Goal: Check status

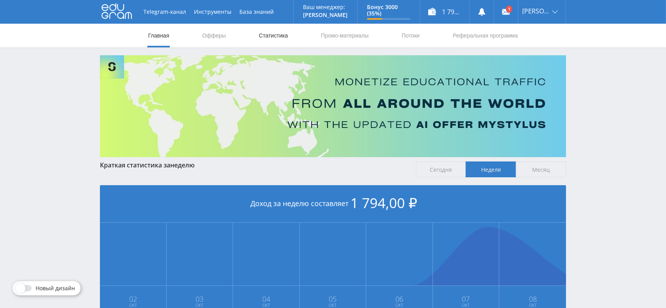
click at [282, 32] on link "Статистика" at bounding box center [273, 36] width 31 height 24
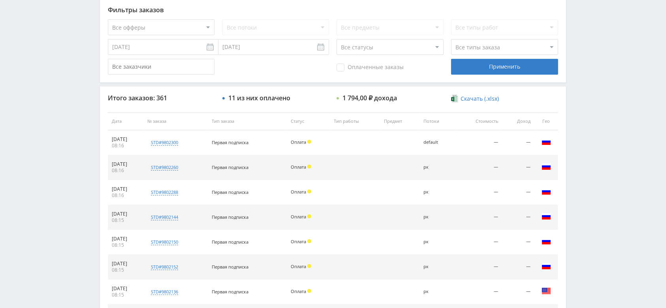
scroll to position [354, 0]
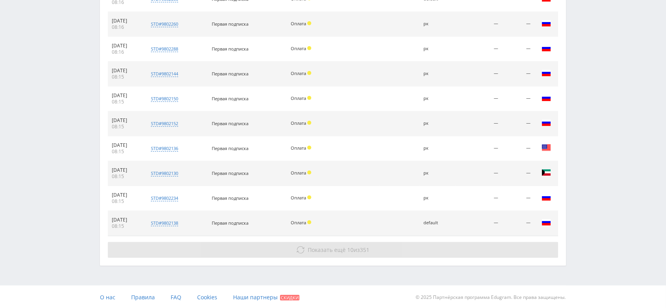
click at [324, 256] on button "Показать ещё 10 из 351" at bounding box center [333, 250] width 451 height 16
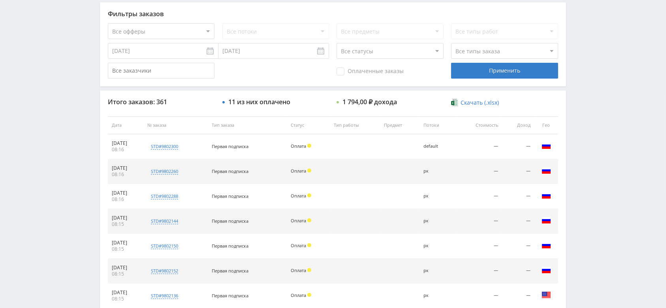
scroll to position [76, 0]
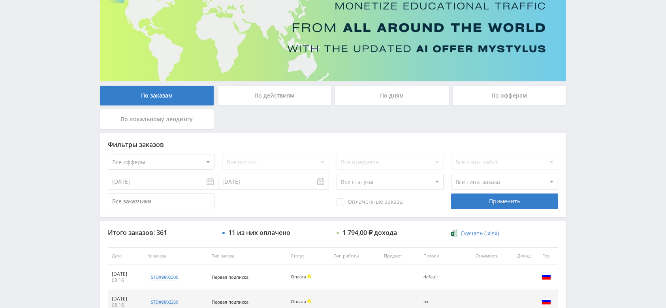
click at [386, 181] on select "Все статусы В аукционе В работе На гарантии Завершен Возврат Черновик" at bounding box center [390, 182] width 107 height 16
select select "3"
click at [337, 174] on select "Все статусы В аукционе В работе На гарантии Завершен Возврат Черновик" at bounding box center [390, 182] width 107 height 16
click at [476, 202] on div "Применить" at bounding box center [504, 202] width 107 height 16
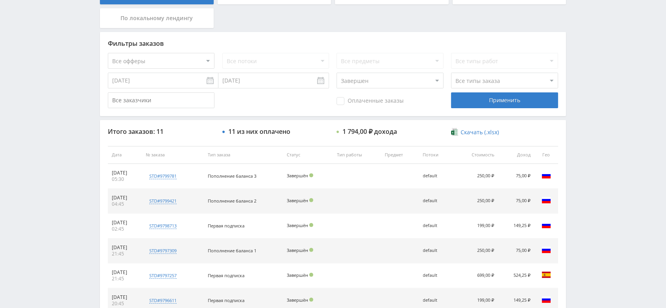
scroll to position [0, 0]
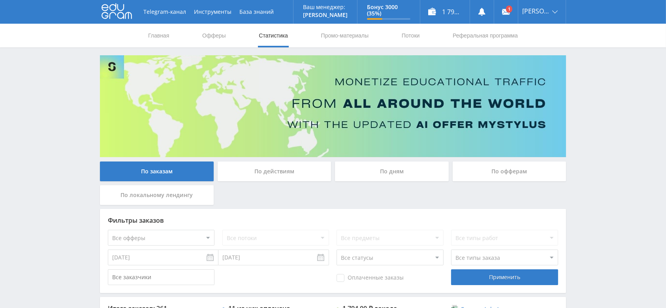
click at [421, 39] on nav "Главная Офферы Статистика Промо-материалы Потоки Реферальная программа" at bounding box center [332, 36] width 371 height 24
click at [411, 38] on link "Потоки" at bounding box center [411, 36] width 20 height 24
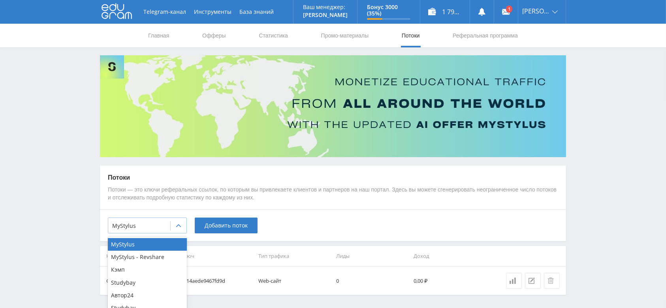
click at [182, 224] on div at bounding box center [179, 226] width 16 height 16
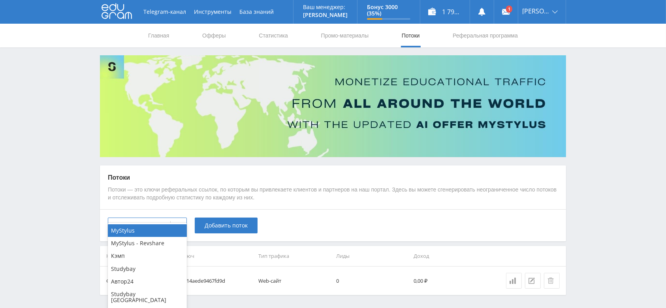
scroll to position [26, 0]
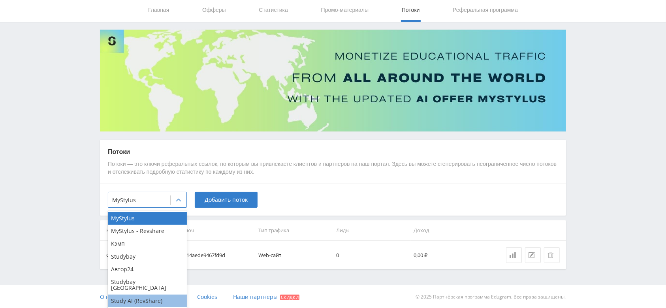
click at [155, 298] on div "Study AI (RevShare)" at bounding box center [147, 301] width 79 height 13
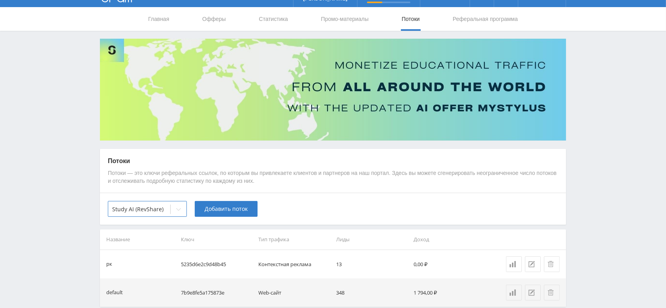
scroll to position [0, 0]
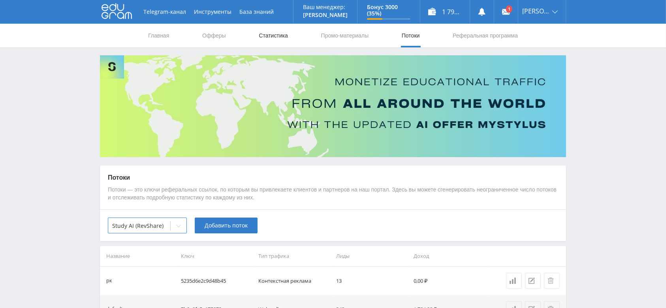
click at [269, 38] on link "Статистика" at bounding box center [273, 36] width 31 height 24
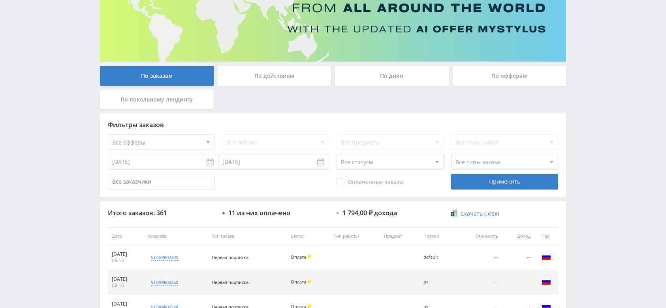
scroll to position [211, 0]
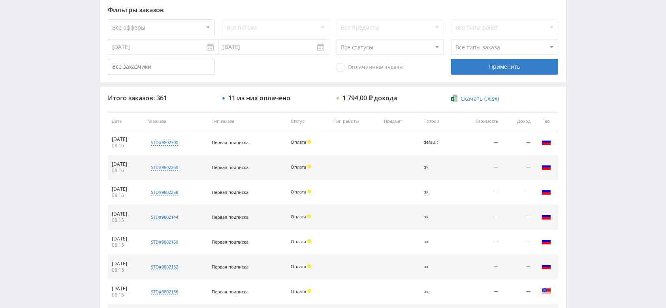
click at [452, 45] on select "Все типы заказа Ребилл Новый заказ" at bounding box center [504, 47] width 107 height 16
click at [429, 66] on div "Оплаченные заказы" at bounding box center [390, 67] width 107 height 16
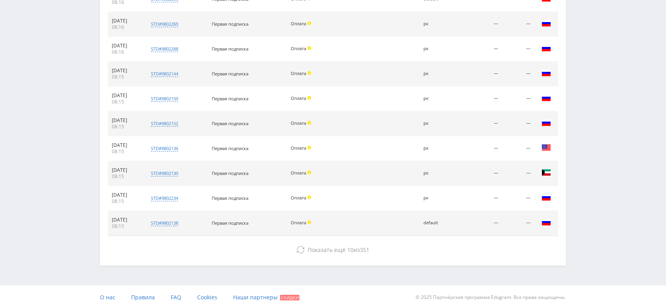
scroll to position [354, 0]
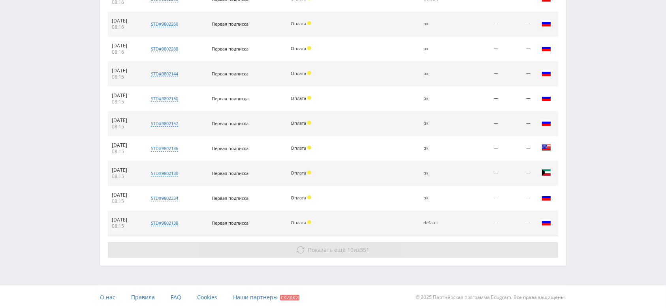
click at [343, 246] on span "Показать ещё" at bounding box center [327, 250] width 38 height 8
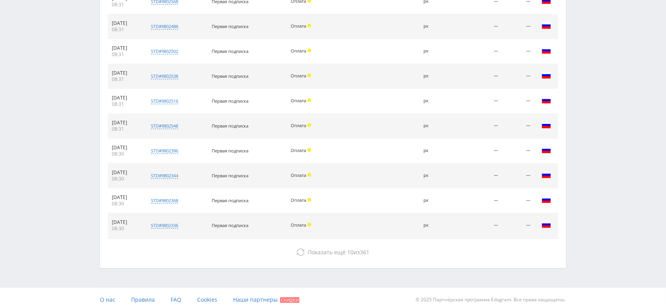
scroll to position [603, 0]
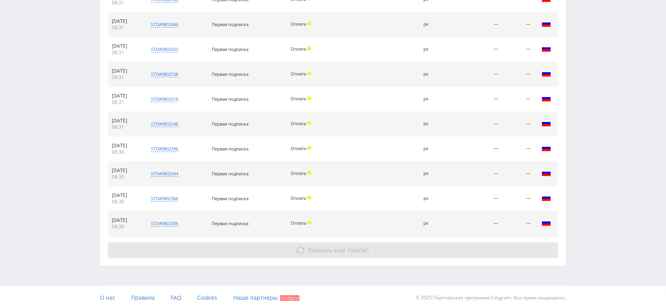
click at [327, 243] on button "Показать ещё 10 из 361" at bounding box center [333, 251] width 451 height 16
click at [362, 247] on span "351" at bounding box center [364, 251] width 9 height 8
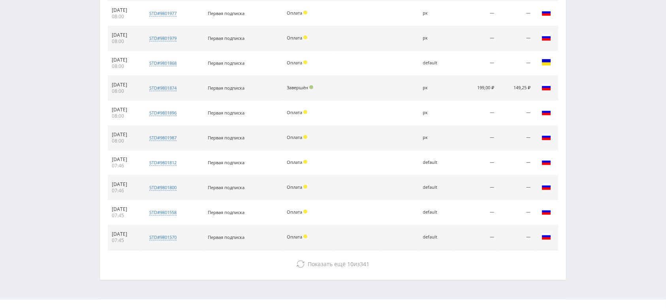
scroll to position [851, 0]
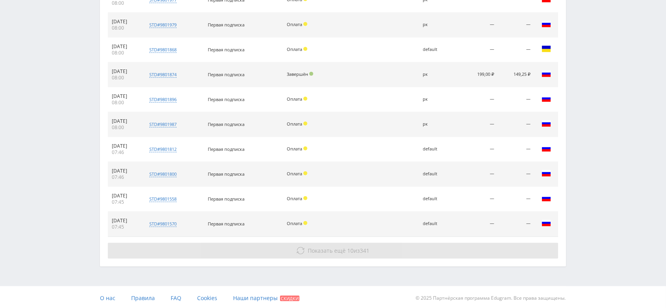
click at [348, 243] on button "Показать ещё 10 из 341" at bounding box center [333, 251] width 451 height 16
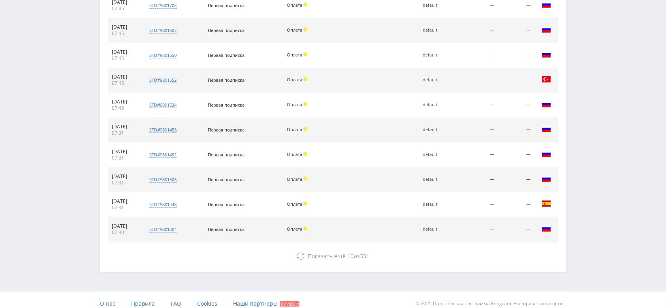
scroll to position [1100, 0]
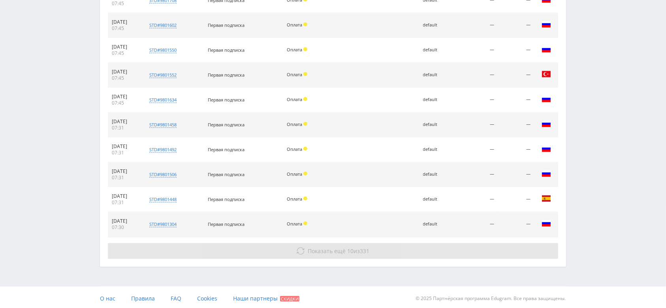
click at [376, 249] on button "Показать ещё 10 из 331" at bounding box center [333, 251] width 451 height 16
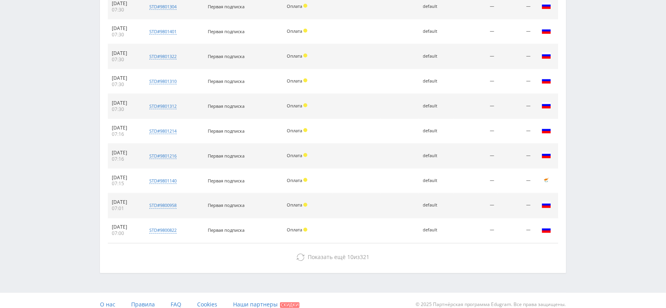
scroll to position [1323, 0]
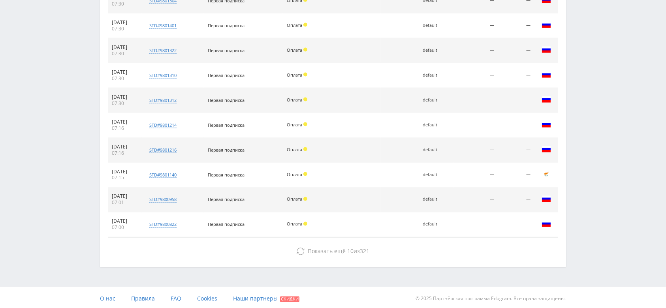
click at [546, 172] on img at bounding box center [546, 174] width 9 height 9
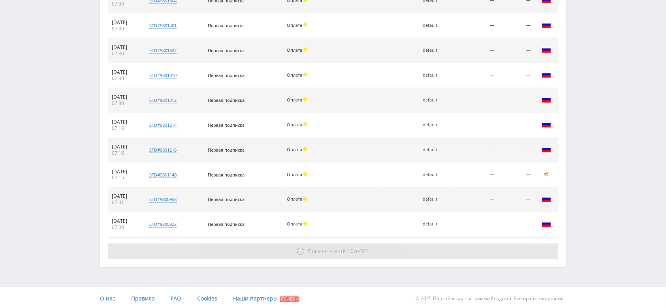
click at [393, 249] on button "Показать ещё 10 из 321" at bounding box center [333, 252] width 451 height 16
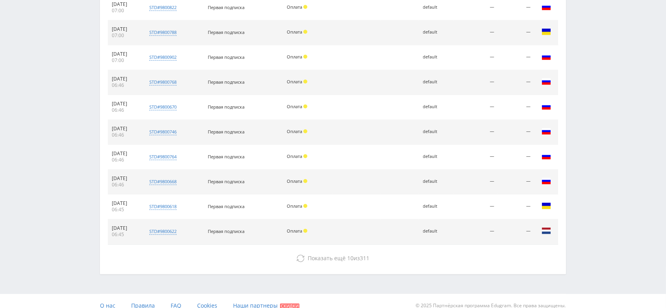
scroll to position [1547, 0]
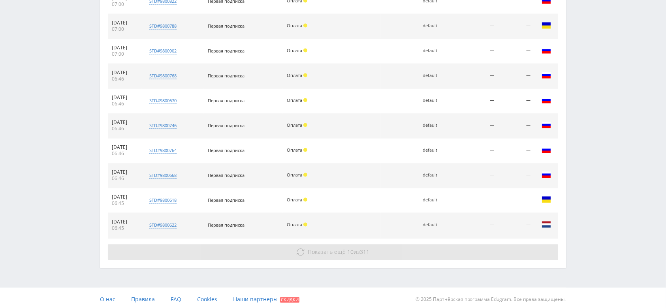
click at [351, 251] on span "10" at bounding box center [351, 252] width 6 height 8
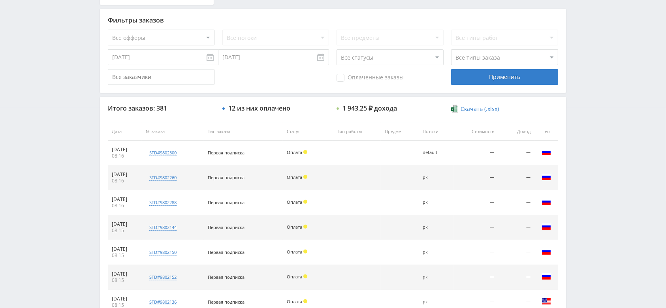
scroll to position [211, 0]
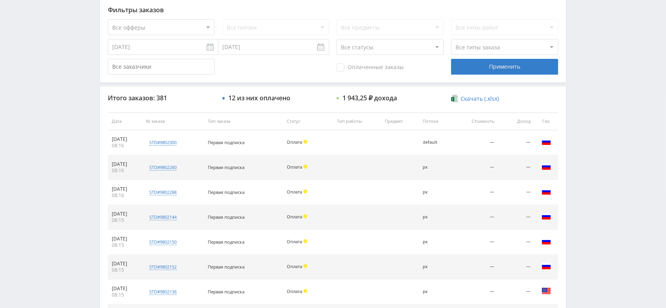
click at [400, 49] on select "Все статусы В аукционе В работе На гарантии Завершен Возврат Черновик" at bounding box center [390, 47] width 107 height 16
select select "3"
click at [337, 39] on select "Все статусы В аукционе В работе На гарантии Завершен Возврат Черновик" at bounding box center [390, 47] width 107 height 16
click at [483, 70] on div "Применить" at bounding box center [504, 67] width 107 height 16
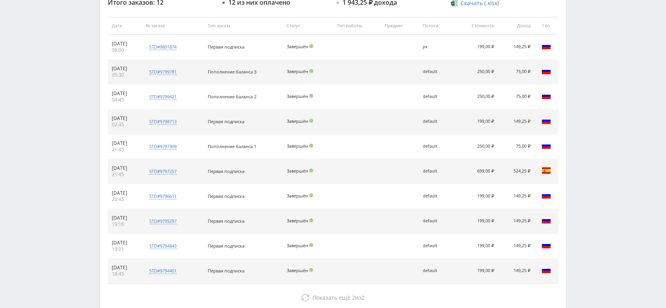
scroll to position [316, 0]
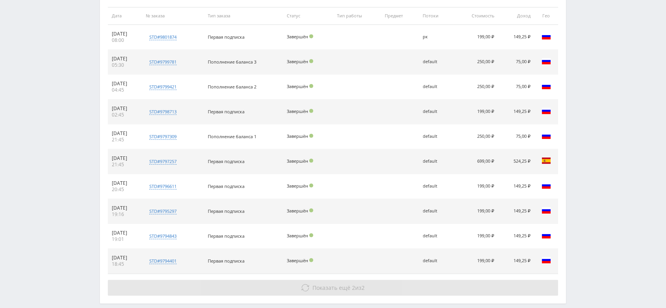
click at [359, 284] on span "Показать ещё 2 из 2" at bounding box center [339, 288] width 52 height 8
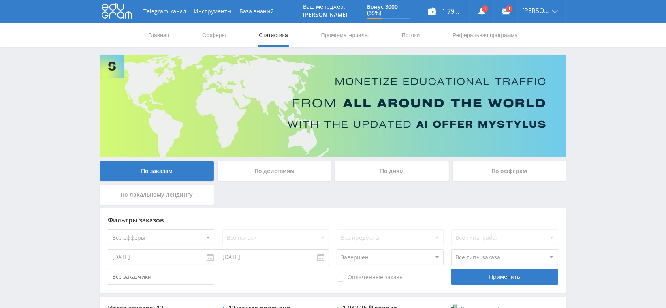
scroll to position [0, 0]
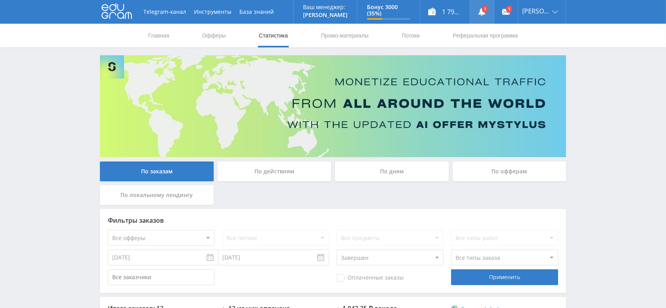
click at [490, 6] on link at bounding box center [482, 12] width 24 height 24
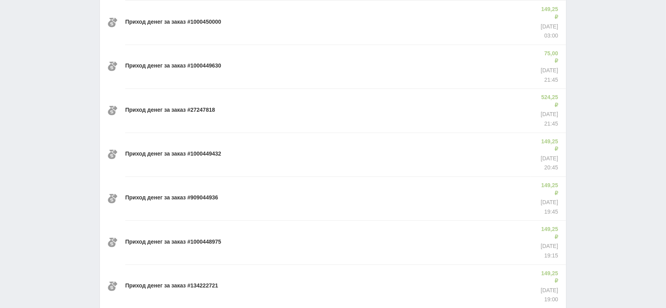
scroll to position [485, 0]
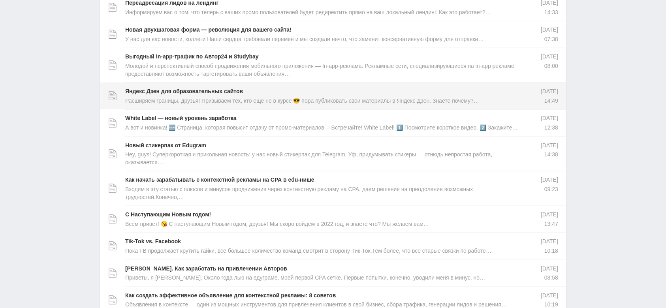
scroll to position [928, 0]
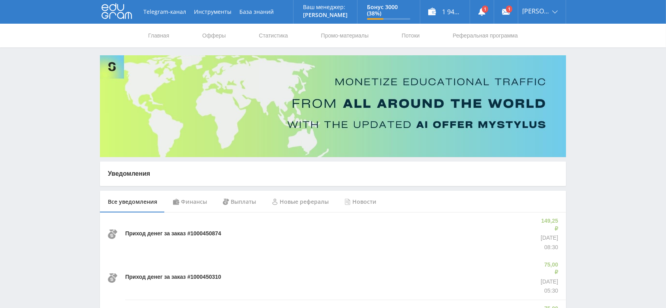
scroll to position [0, 0]
click at [468, 33] on link "Реферальная программа" at bounding box center [485, 36] width 67 height 24
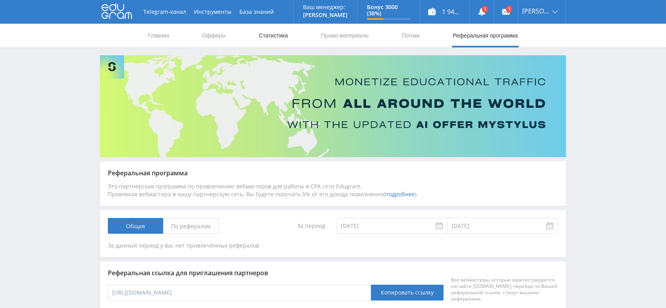
click at [279, 43] on link "Статистика" at bounding box center [273, 36] width 31 height 24
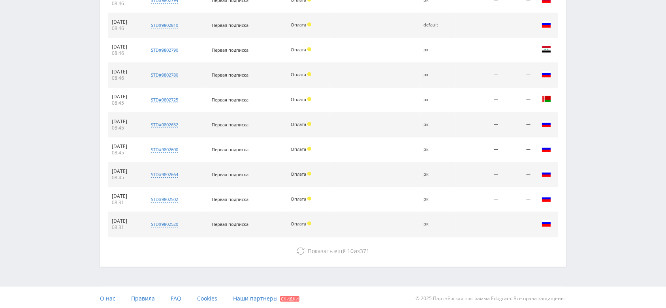
scroll to position [354, 0]
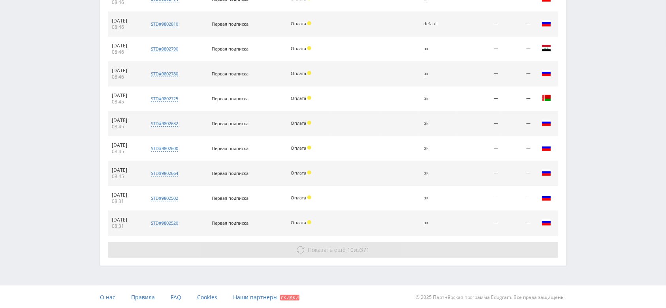
click at [378, 255] on button "Показать ещё 10 из 371" at bounding box center [333, 250] width 451 height 16
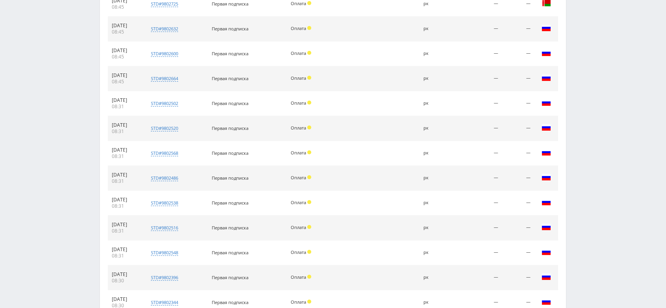
scroll to position [565, 0]
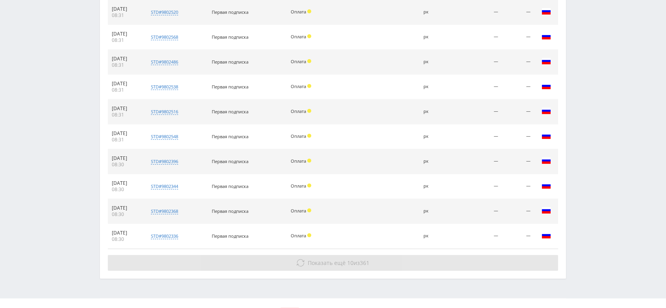
click at [393, 258] on button "Показать ещё 10 из 361" at bounding box center [333, 263] width 451 height 16
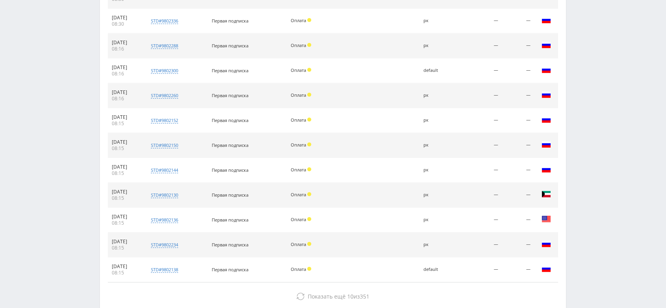
scroll to position [826, 0]
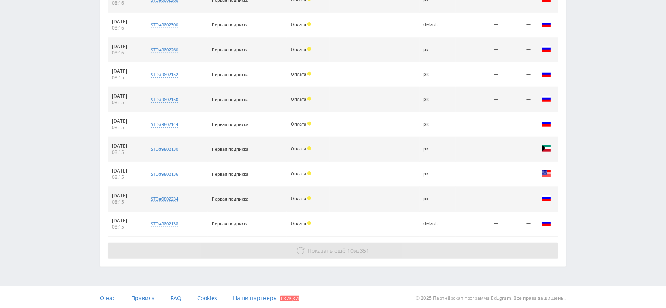
click at [358, 257] on button "Показать ещё 10 из 351" at bounding box center [333, 251] width 451 height 16
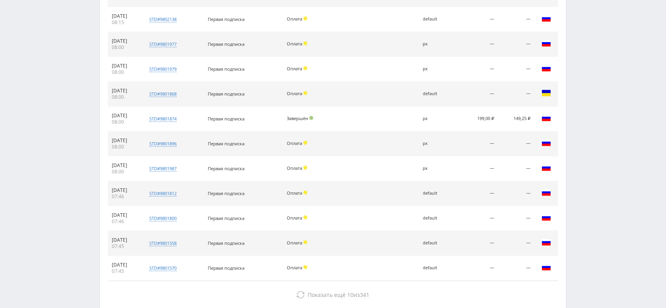
scroll to position [1075, 0]
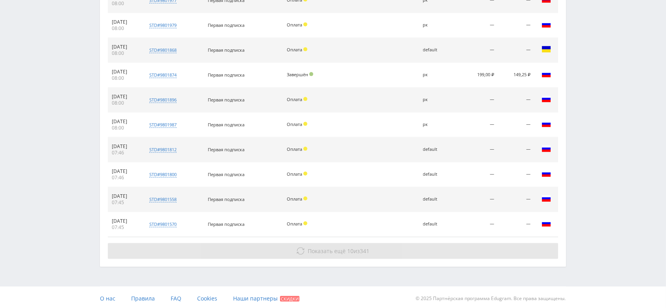
drag, startPoint x: 311, startPoint y: 241, endPoint x: 319, endPoint y: 241, distance: 7.9
click at [313, 243] on button "Показать ещё 10 из 341" at bounding box center [333, 251] width 451 height 16
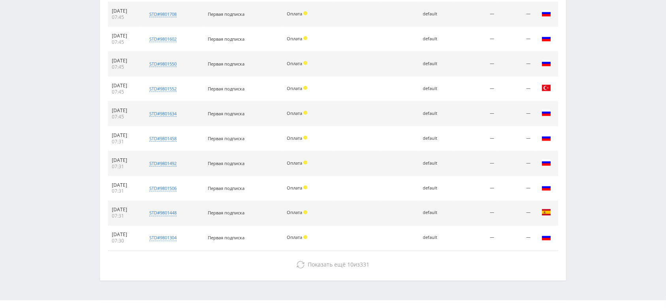
scroll to position [1323, 0]
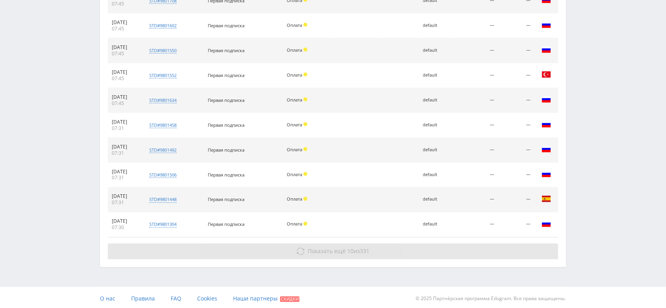
click at [384, 252] on button "Показать ещё 10 из 331" at bounding box center [333, 252] width 451 height 16
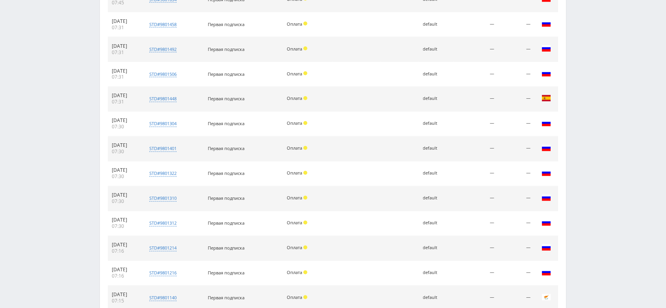
scroll to position [1534, 0]
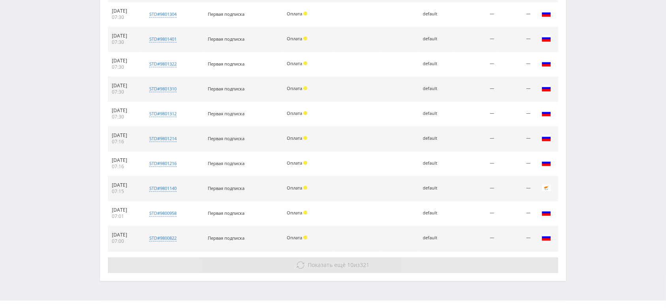
click at [377, 261] on button "Показать ещё 10 из 321" at bounding box center [333, 265] width 451 height 16
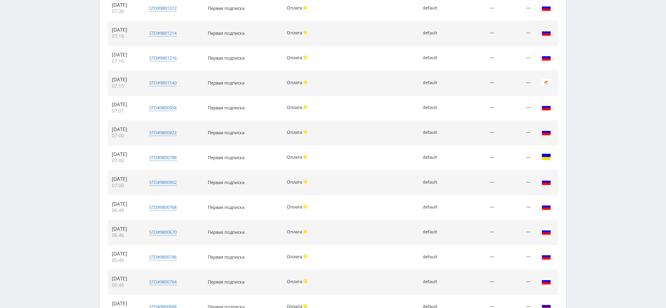
scroll to position [1771, 0]
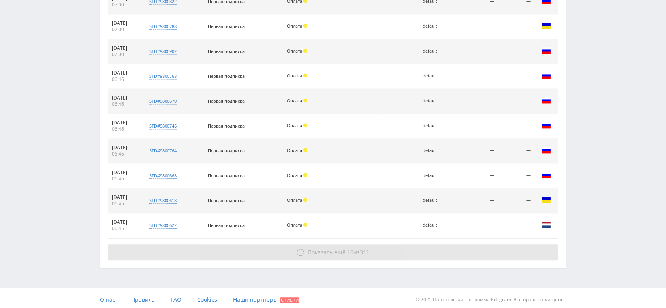
click at [373, 255] on button "Показать ещё 10 из 311" at bounding box center [333, 253] width 451 height 16
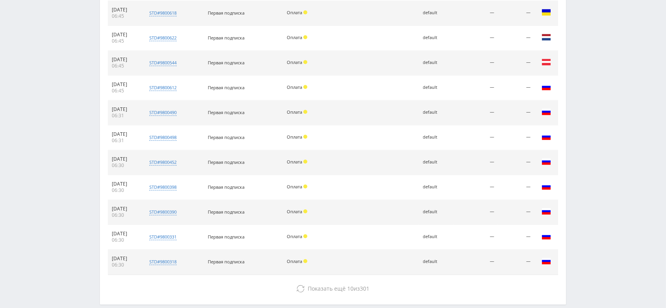
scroll to position [1995, 0]
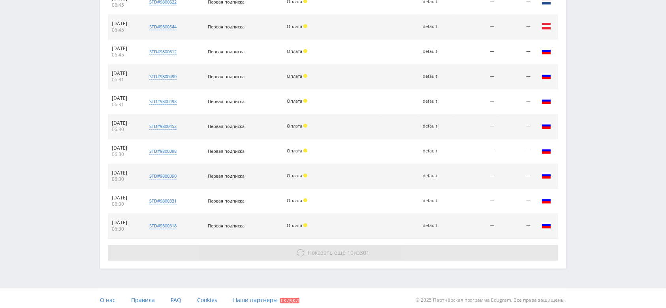
click at [344, 251] on span "Показать ещё" at bounding box center [327, 253] width 38 height 8
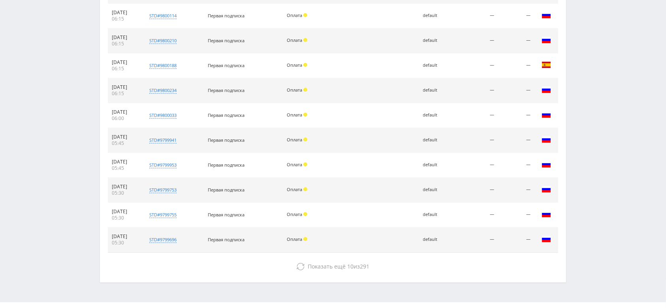
scroll to position [2243, 0]
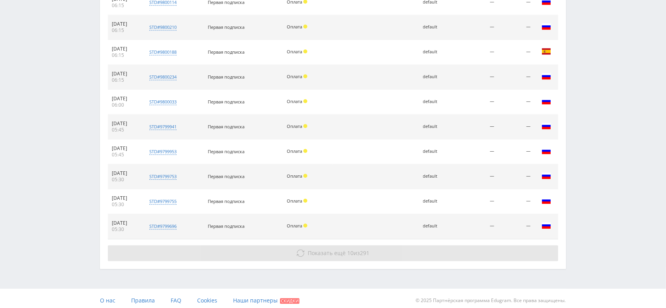
click at [383, 251] on button "Показать ещё 10 из 291" at bounding box center [333, 253] width 451 height 16
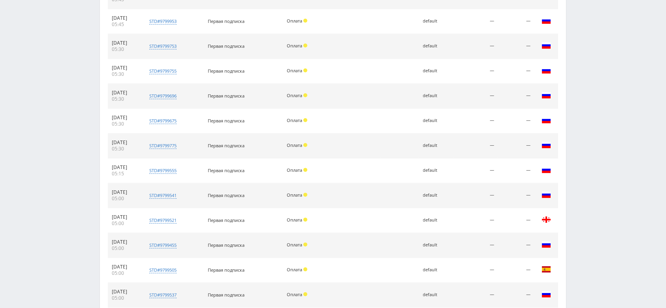
scroll to position [2454, 0]
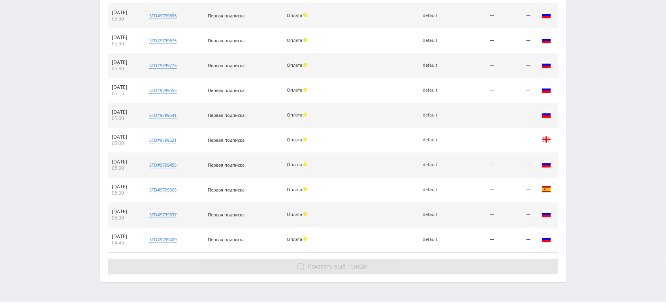
click at [383, 262] on button "Показать ещё 10 из 281" at bounding box center [333, 267] width 451 height 16
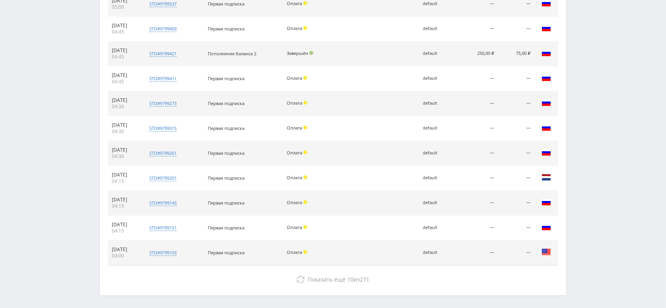
scroll to position [2690, 0]
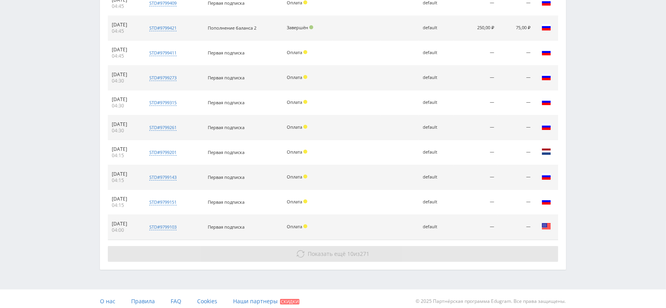
click at [371, 253] on button "Показать ещё 10 из 271" at bounding box center [333, 254] width 451 height 16
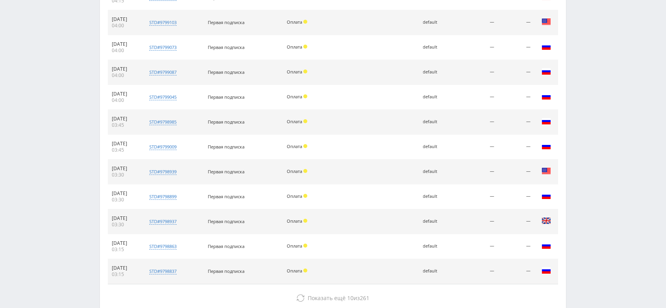
scroll to position [2939, 0]
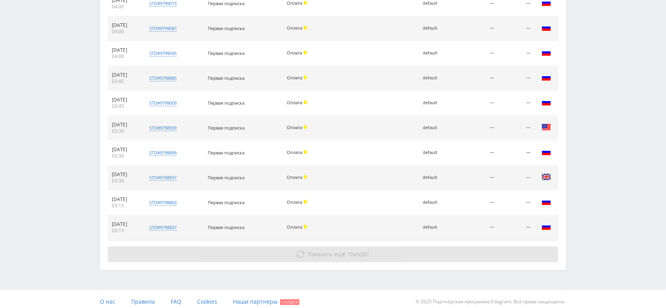
click at [394, 251] on button "Показать ещё 10 из 261" at bounding box center [333, 255] width 451 height 16
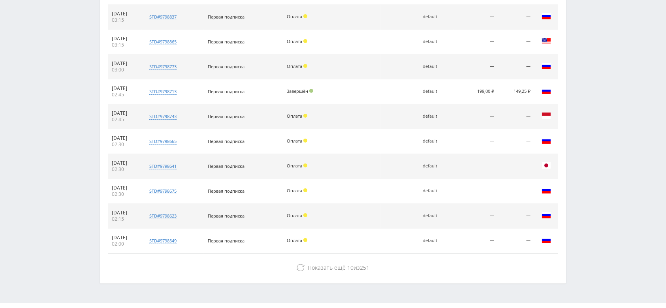
scroll to position [3163, 0]
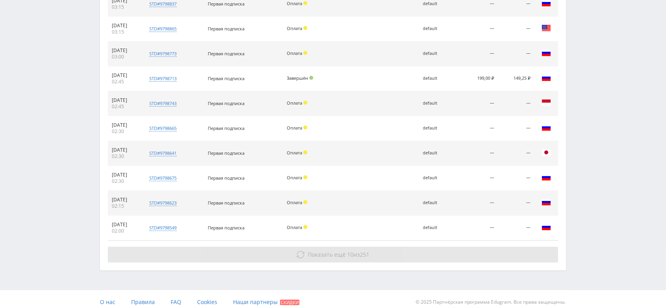
click at [381, 251] on button "Показать ещё 10 из 251" at bounding box center [333, 255] width 451 height 16
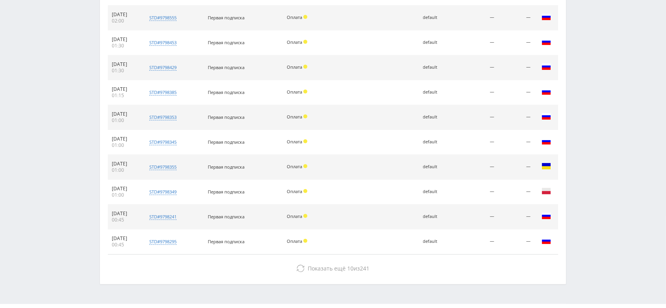
scroll to position [3411, 0]
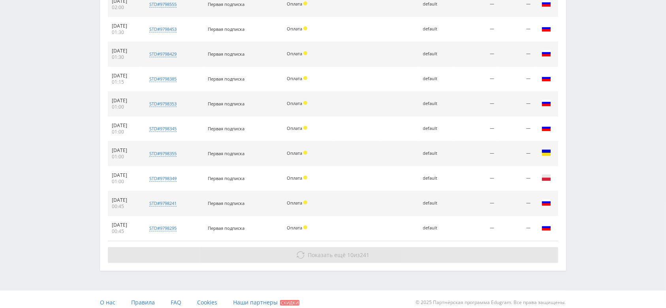
click at [374, 253] on button "Показать ещё 10 из 241" at bounding box center [333, 255] width 451 height 16
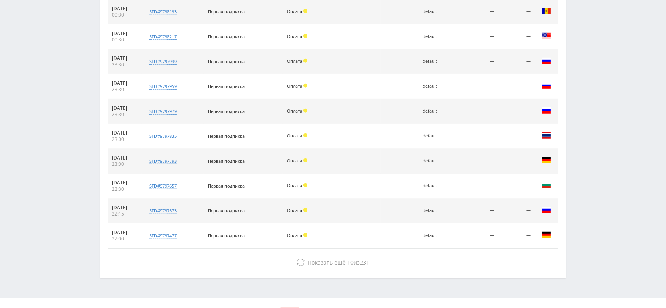
scroll to position [3660, 0]
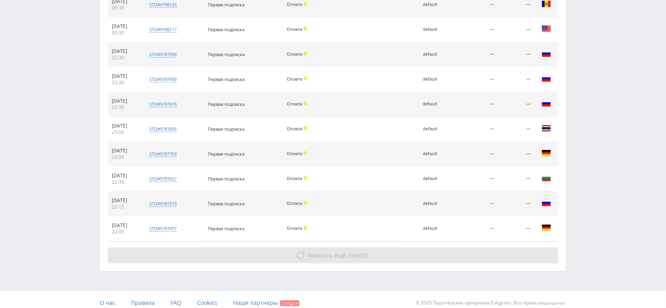
click at [400, 255] on button "Показать ещё 10 из 231" at bounding box center [333, 256] width 451 height 16
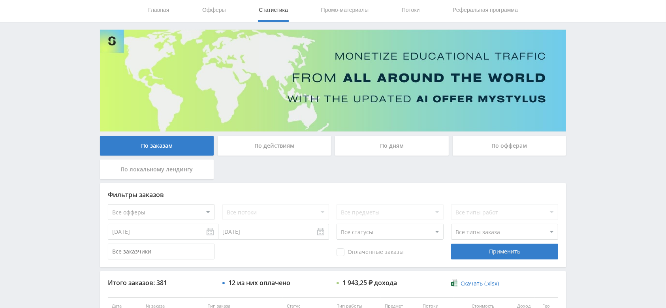
scroll to position [0, 0]
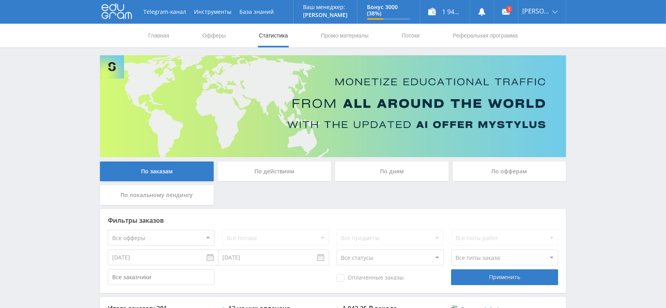
scroll to position [105, 0]
